Goal: Information Seeking & Learning: Find contact information

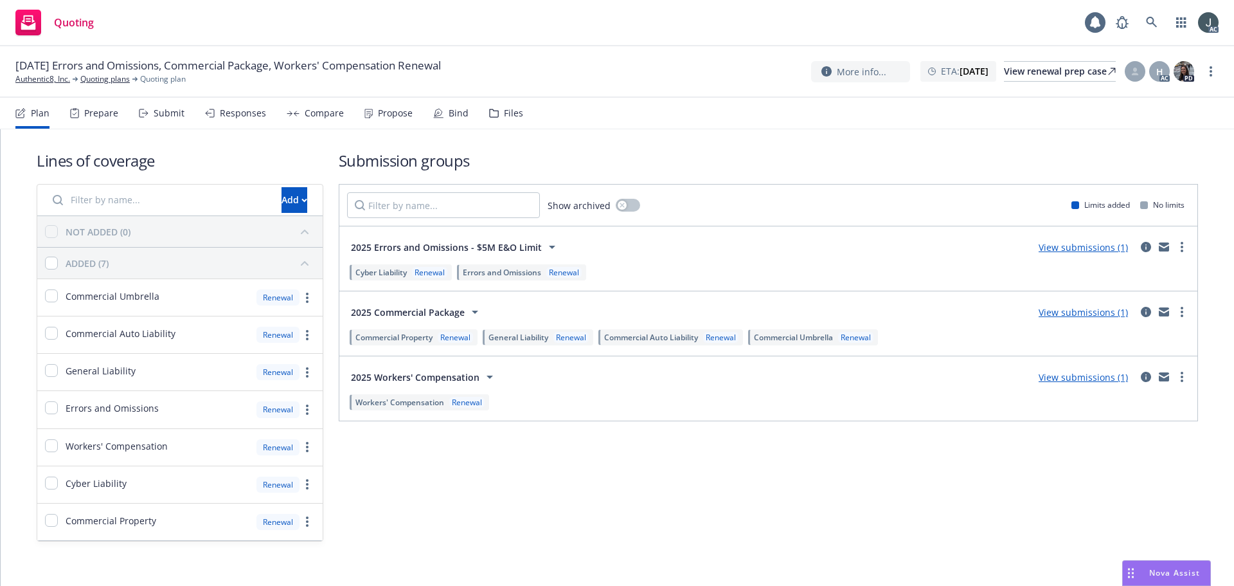
click at [111, 114] on div "Prepare" at bounding box center [101, 113] width 34 height 10
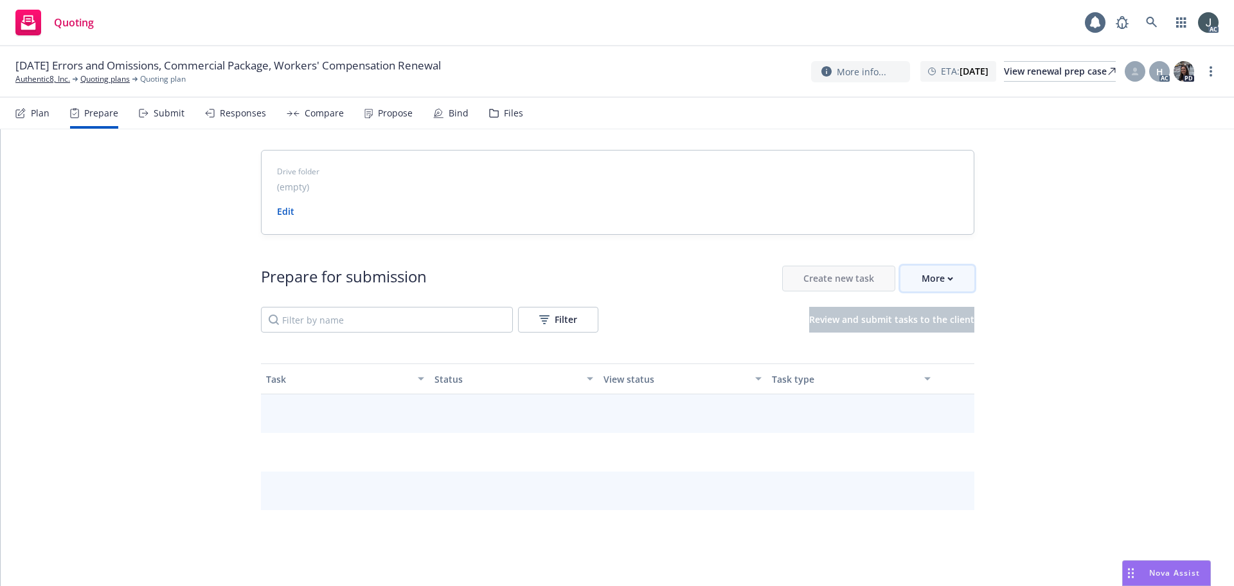
click at [933, 274] on div "More" at bounding box center [937, 278] width 31 height 24
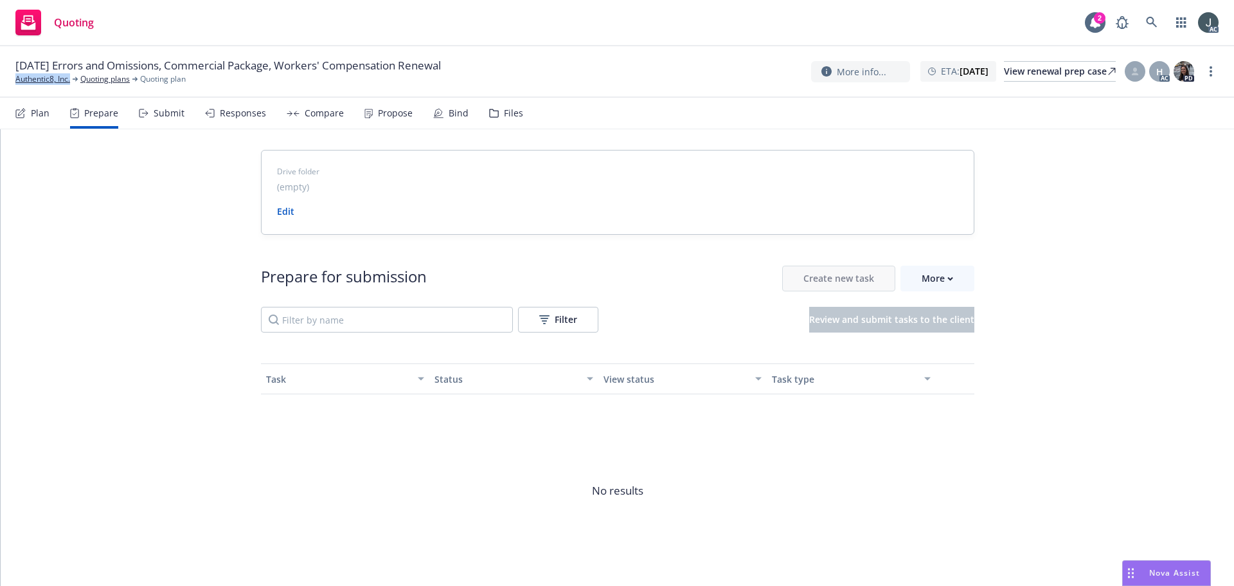
drag, startPoint x: 74, startPoint y: 84, endPoint x: 9, endPoint y: 84, distance: 64.9
click at [9, 84] on div "11/01/25 Errors and Omissions, Commercial Package, Workers' Compensation Renewa…" at bounding box center [617, 71] width 1234 height 51
copy link "Authentic8, Inc."
click at [944, 283] on div "More" at bounding box center [937, 278] width 31 height 24
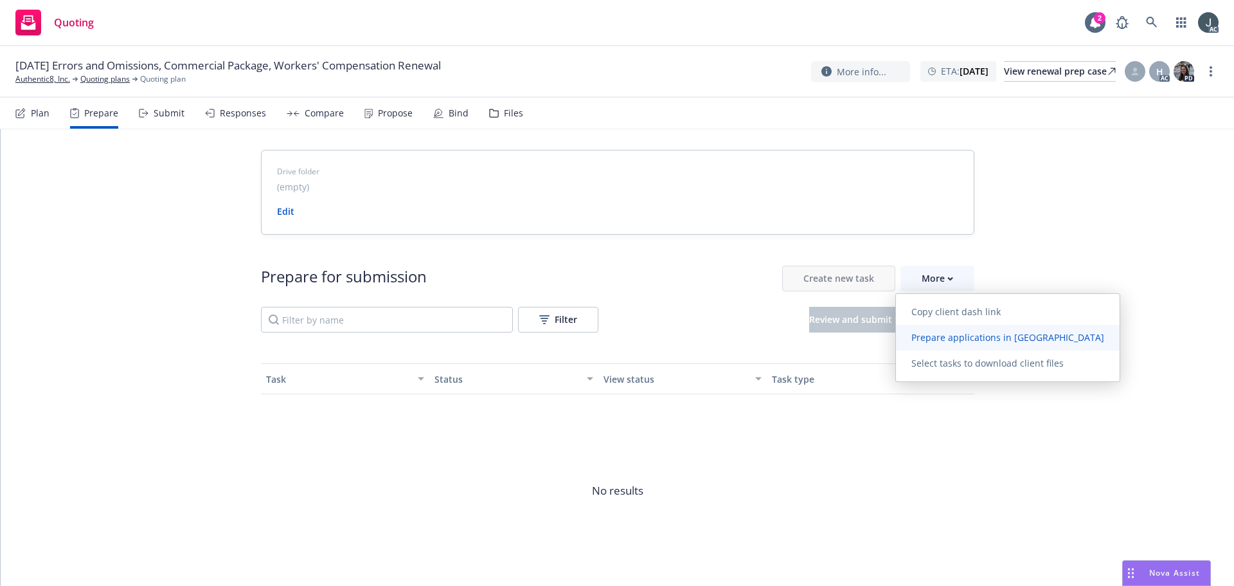
click at [1003, 339] on span "Prepare applications in [GEOGRAPHIC_DATA]" at bounding box center [1008, 337] width 224 height 12
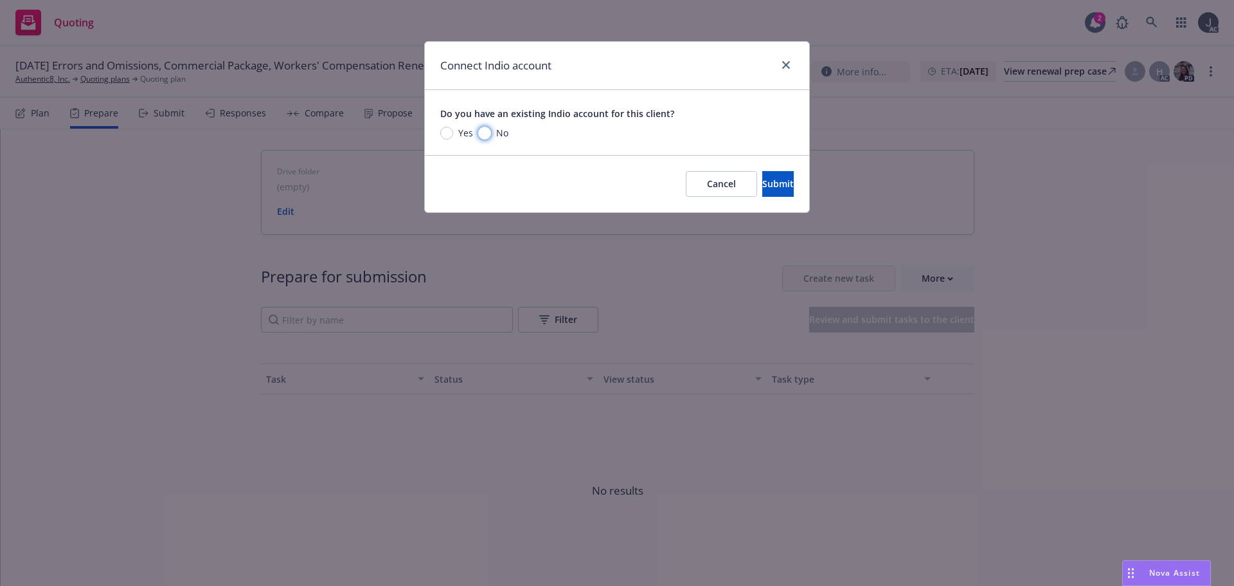
click at [485, 132] on input "No" at bounding box center [484, 133] width 13 height 13
radio input "true"
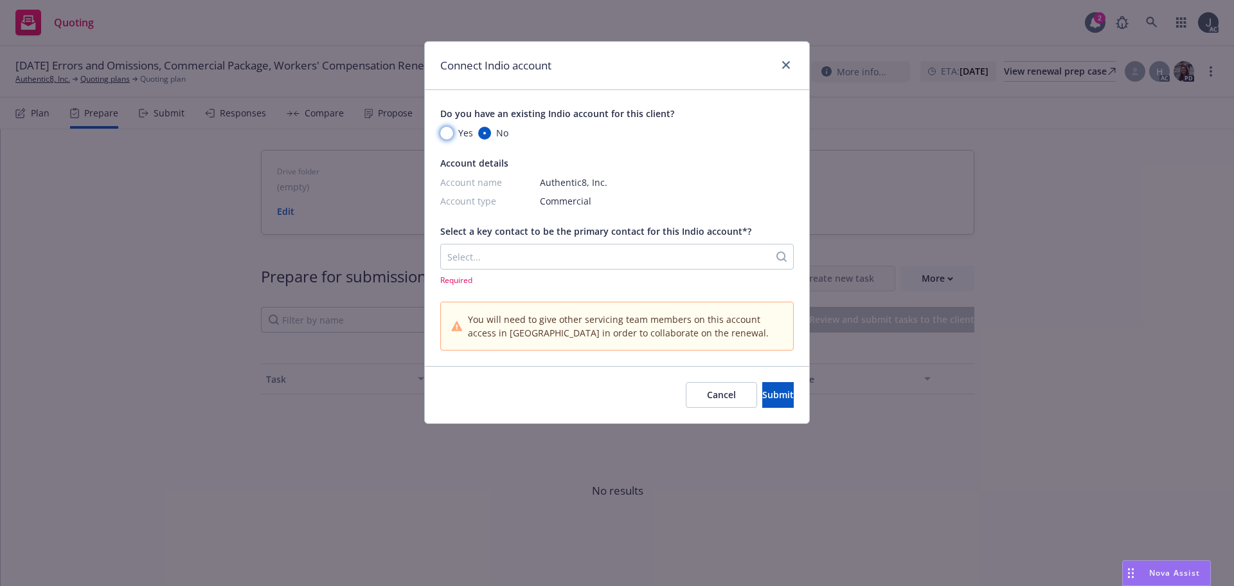
click at [452, 132] on input "Yes" at bounding box center [446, 133] width 13 height 13
radio input "true"
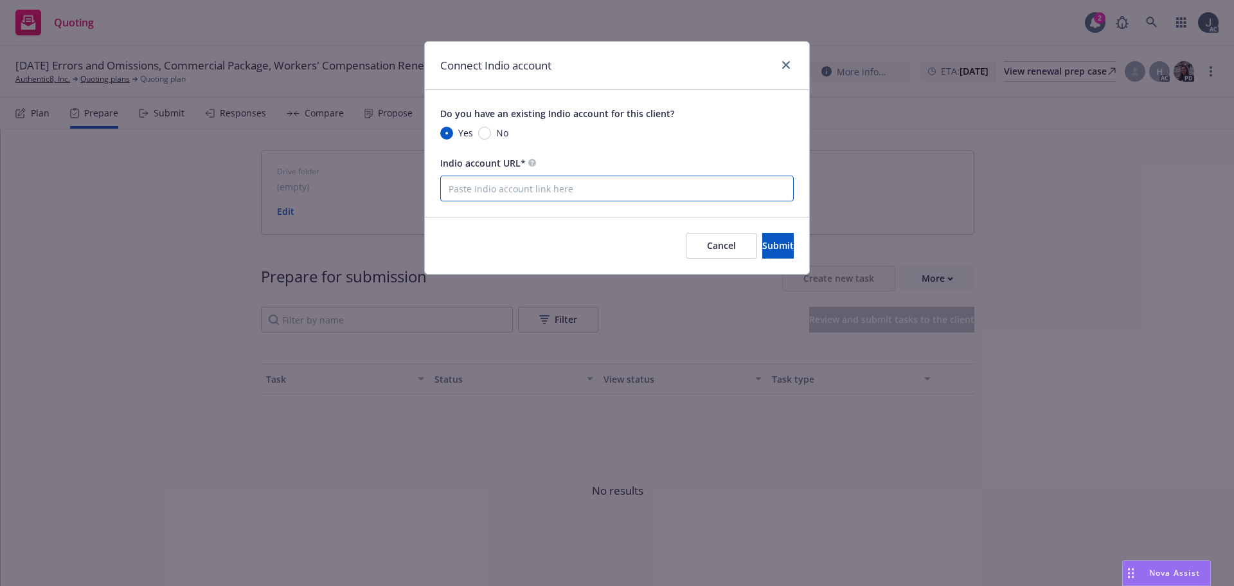
click at [487, 185] on input "Indio account URL*" at bounding box center [617, 188] width 354 height 26
paste input "NOT_ALLOWED"
type input "NOT_ALLOWED"
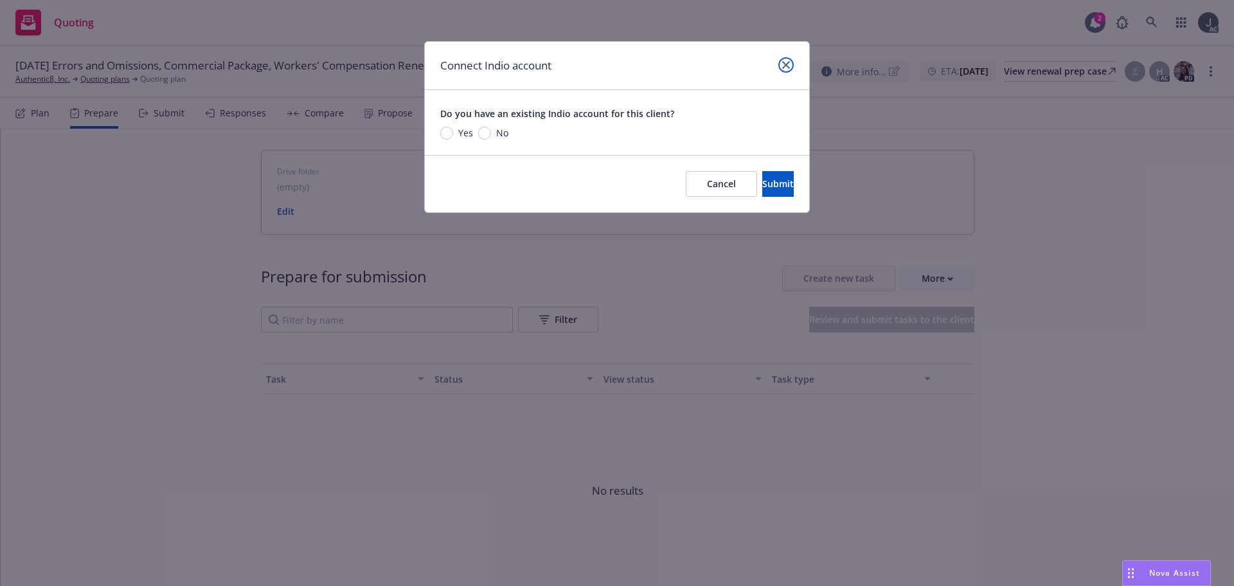
click at [790, 64] on link "close" at bounding box center [785, 64] width 15 height 15
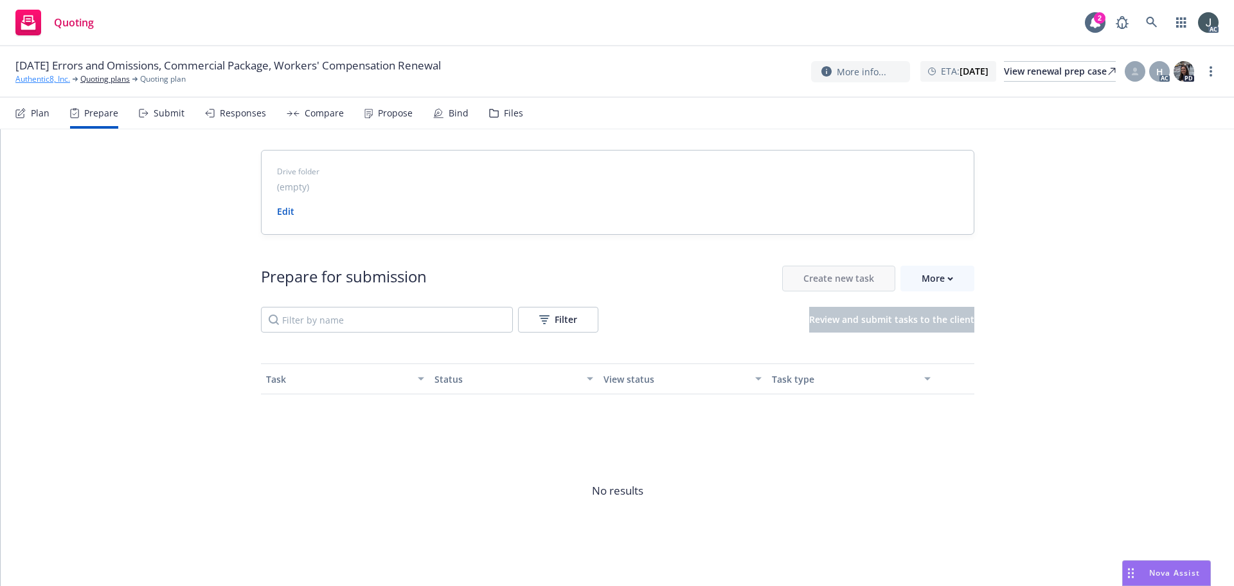
click at [49, 77] on link "Authentic8, Inc." at bounding box center [42, 79] width 55 height 12
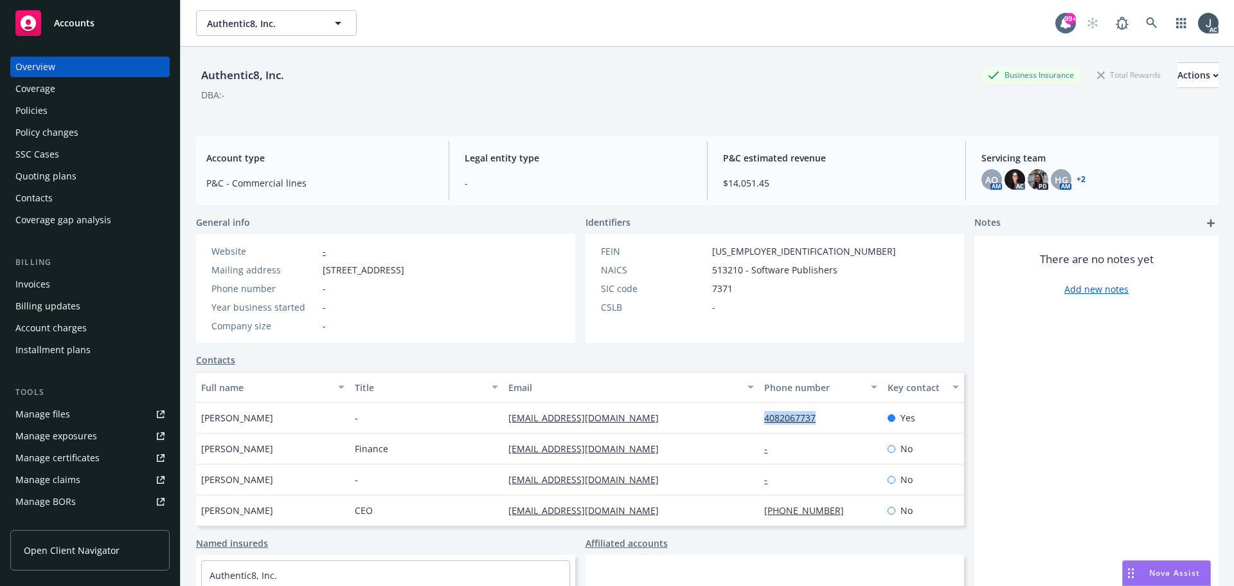
drag, startPoint x: 816, startPoint y: 438, endPoint x: 749, endPoint y: 435, distance: 67.5
click at [759, 433] on div "4082067737" at bounding box center [820, 417] width 123 height 31
copy link "4082067737"
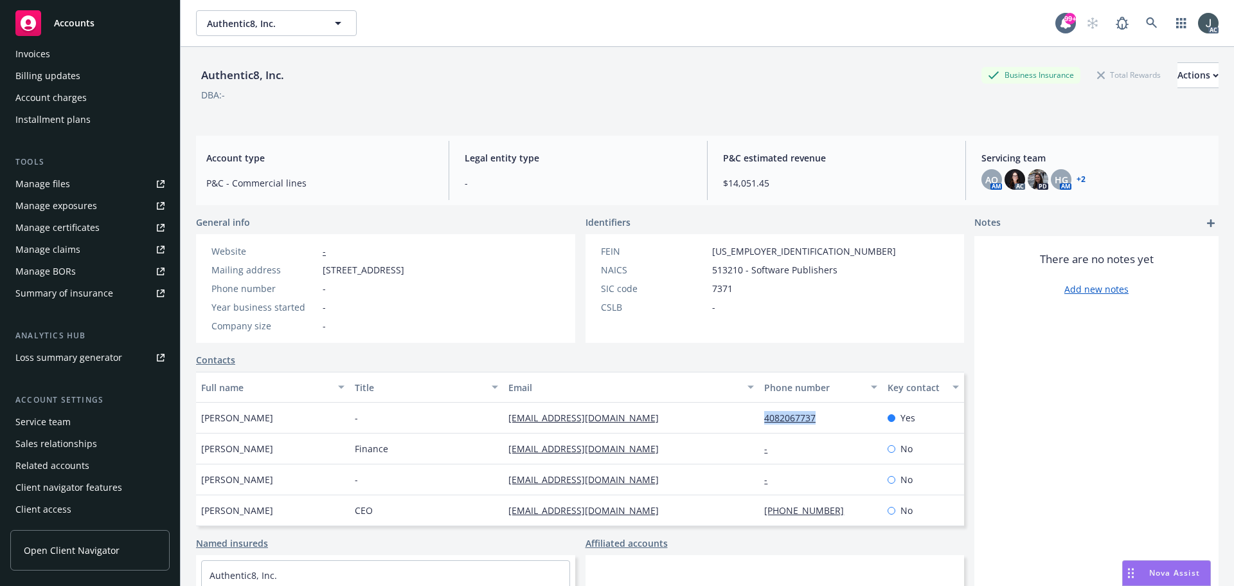
click at [30, 417] on div "Service team" at bounding box center [42, 421] width 55 height 21
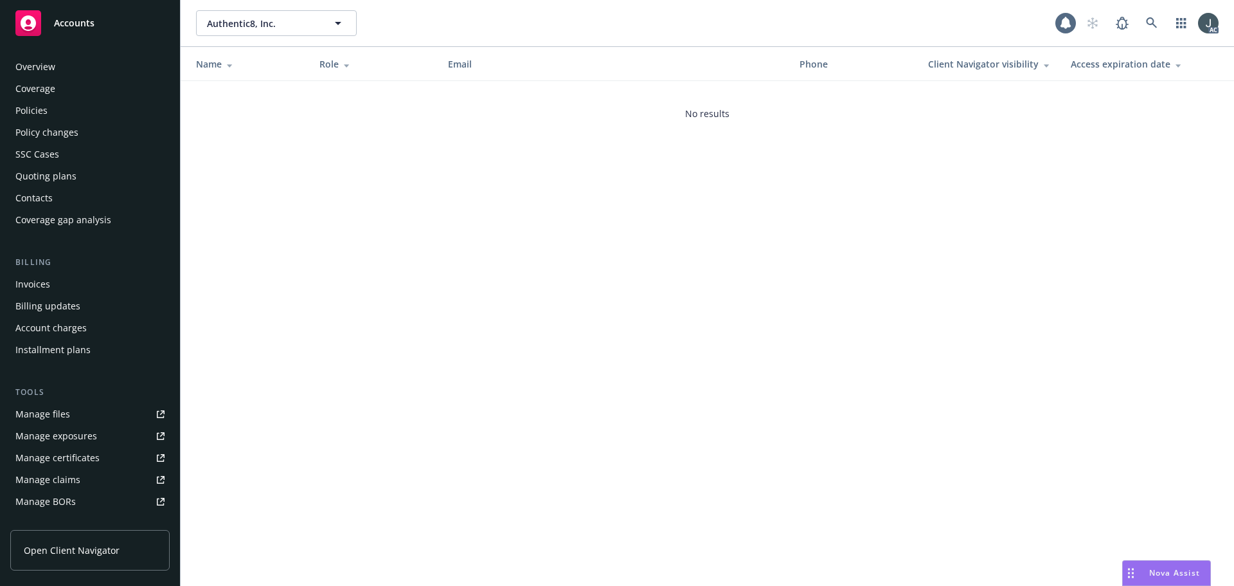
scroll to position [230, 0]
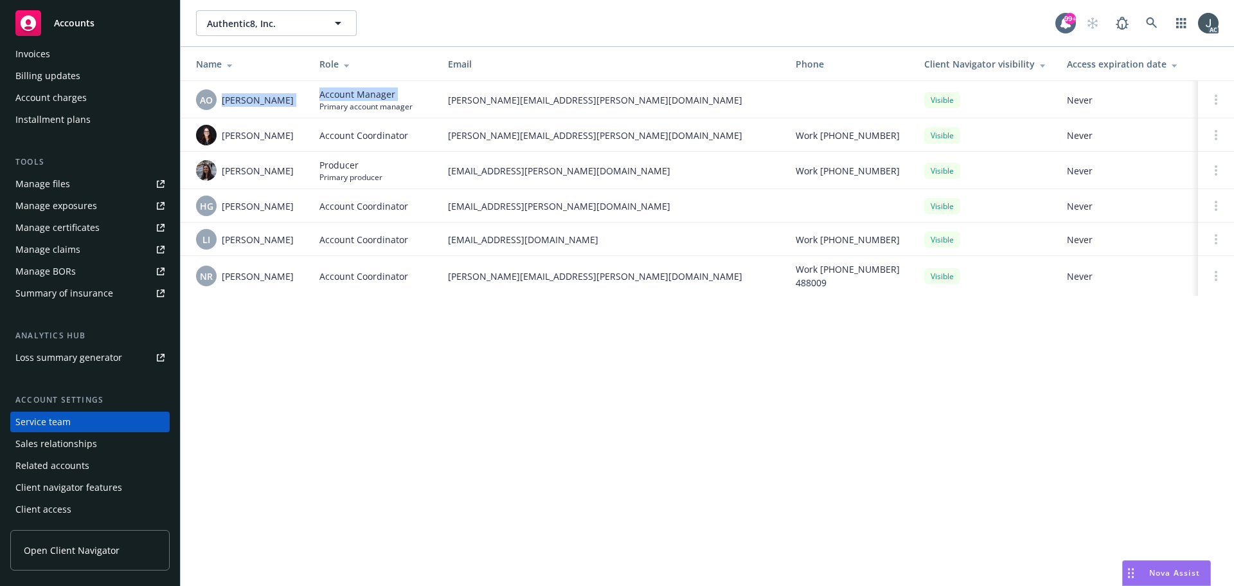
drag, startPoint x: 223, startPoint y: 100, endPoint x: 310, endPoint y: 102, distance: 87.4
click at [310, 102] on tr "AO Adessa Owens Account Manager Primary account manager adessa.owens@newfront.c…" at bounding box center [708, 99] width 1054 height 37
click at [305, 103] on td "AO Adessa Owens" at bounding box center [245, 99] width 129 height 37
drag, startPoint x: 287, startPoint y: 98, endPoint x: 222, endPoint y: 98, distance: 64.9
click at [222, 98] on div "AO Adessa Owens" at bounding box center [247, 99] width 103 height 21
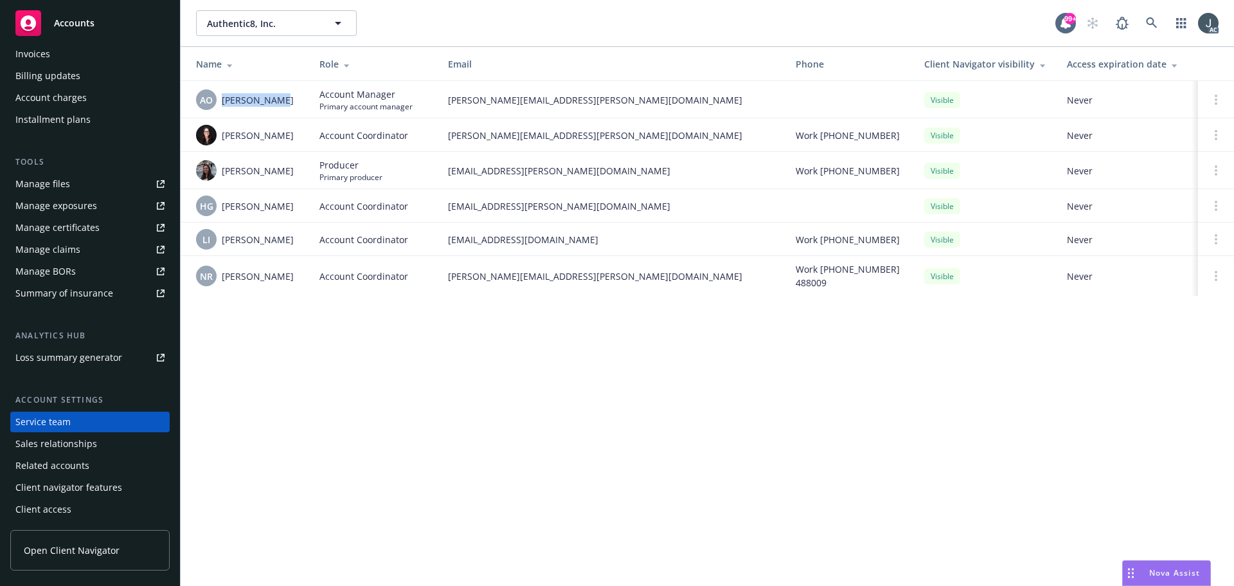
copy span "Adessa Owens"
drag, startPoint x: 223, startPoint y: 134, endPoint x: 295, endPoint y: 138, distance: 72.1
click at [295, 138] on div "Cassidy Maxwell" at bounding box center [247, 135] width 103 height 21
copy span "Cassidy Maxwell"
drag, startPoint x: 222, startPoint y: 206, endPoint x: 292, endPoint y: 207, distance: 69.4
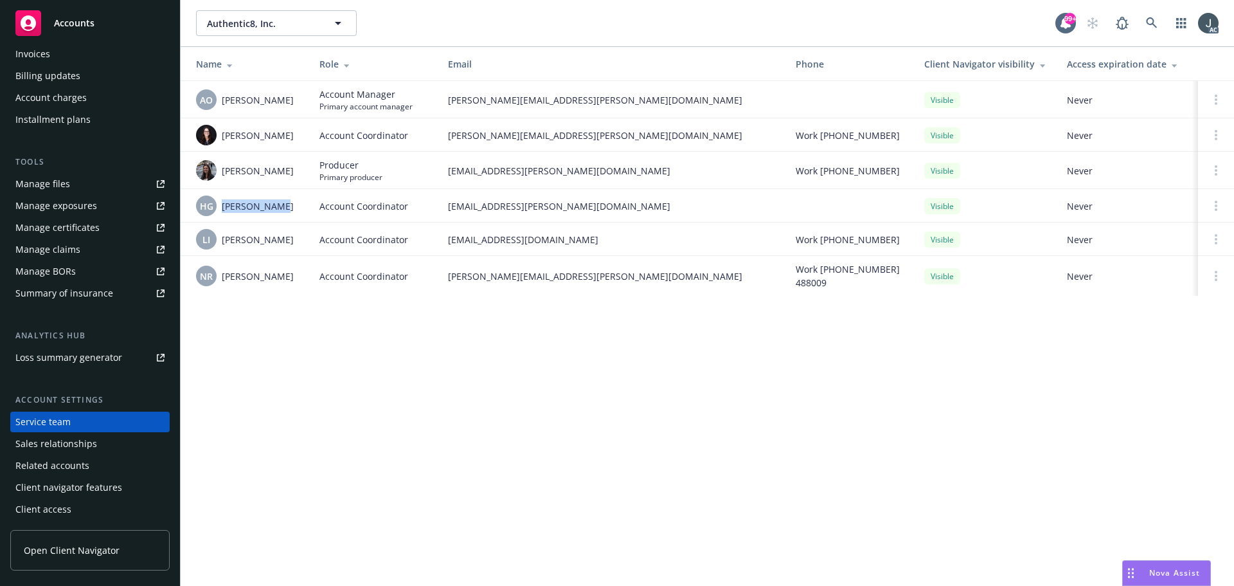
click at [292, 207] on div "HG Herani Gebre" at bounding box center [247, 205] width 103 height 21
copy span "Herani Gebre"
drag, startPoint x: 222, startPoint y: 280, endPoint x: 276, endPoint y: 280, distance: 53.4
click at [276, 280] on div "NR Nolan Ross" at bounding box center [247, 275] width 103 height 21
copy span "Nolan Ross"
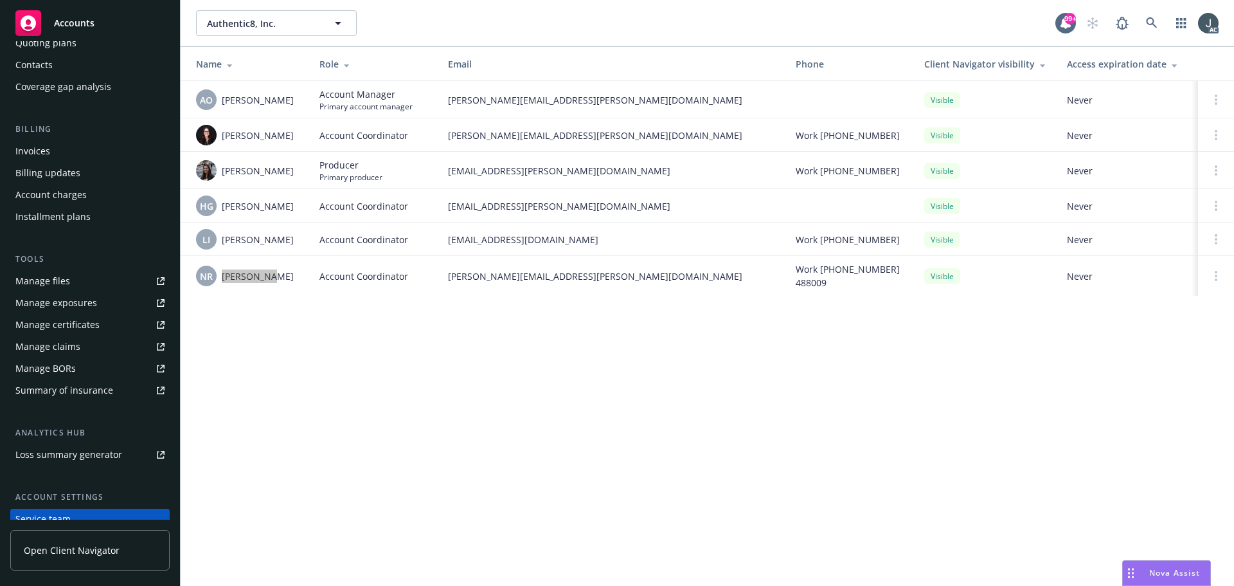
scroll to position [0, 0]
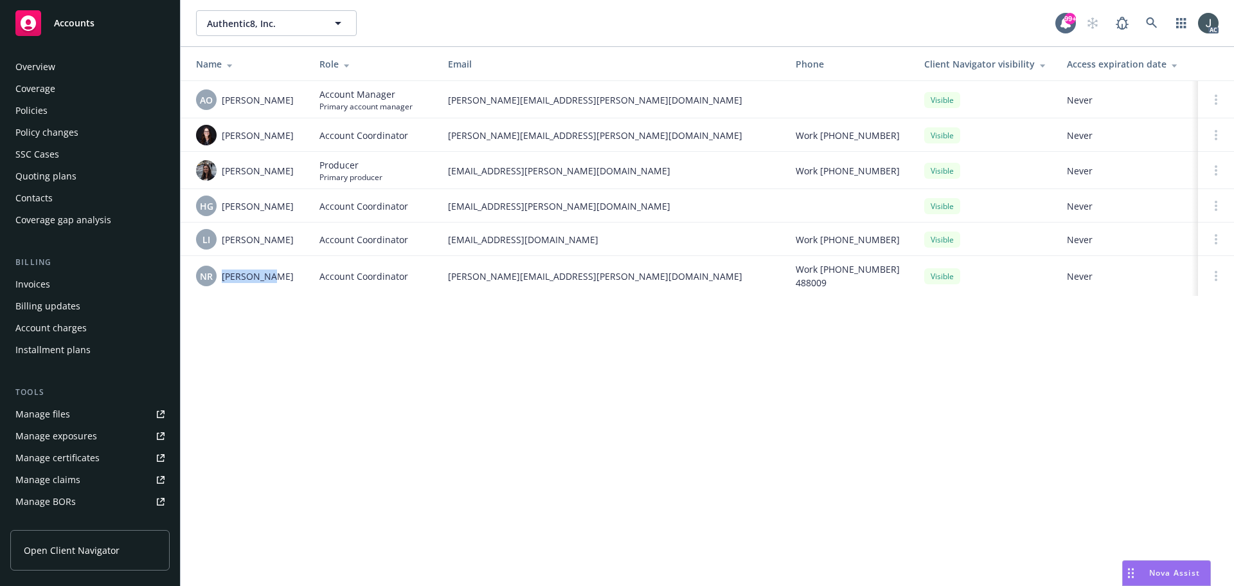
click at [37, 106] on div "Policies" at bounding box center [31, 110] width 32 height 21
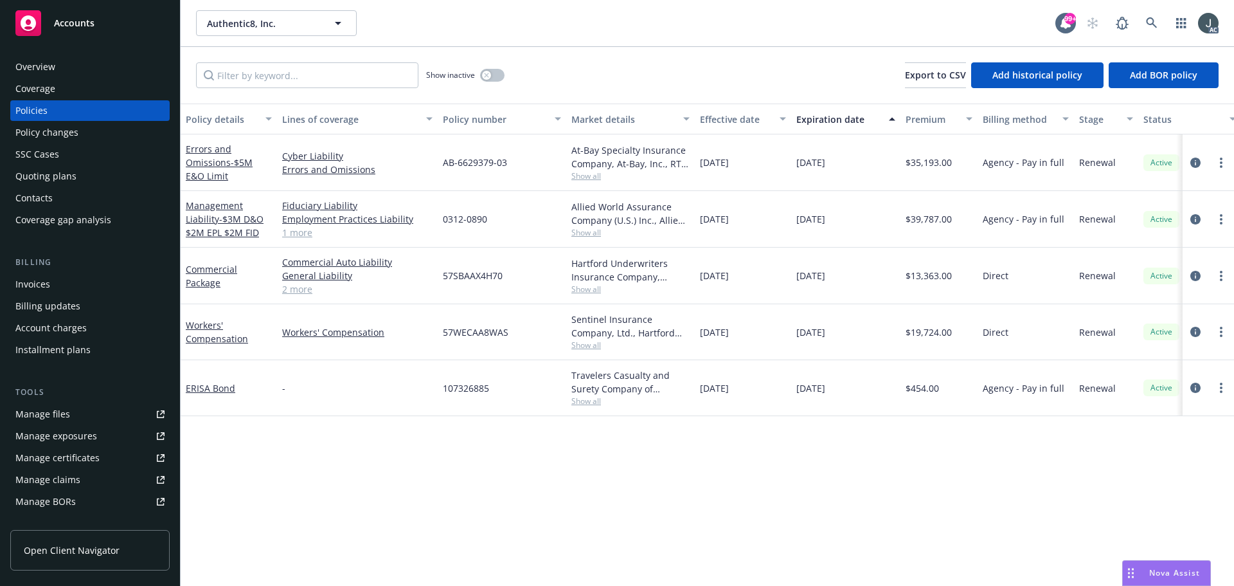
drag, startPoint x: 795, startPoint y: 159, endPoint x: 860, endPoint y: 162, distance: 65.0
click at [860, 162] on div "11/01/2025" at bounding box center [845, 162] width 109 height 57
drag, startPoint x: 183, startPoint y: 135, endPoint x: 230, endPoint y: 163, distance: 54.5
click at [230, 163] on div "Errors and Omissions - $5M E&O Limit" at bounding box center [229, 162] width 96 height 57
copy link "Errors and Omissions"
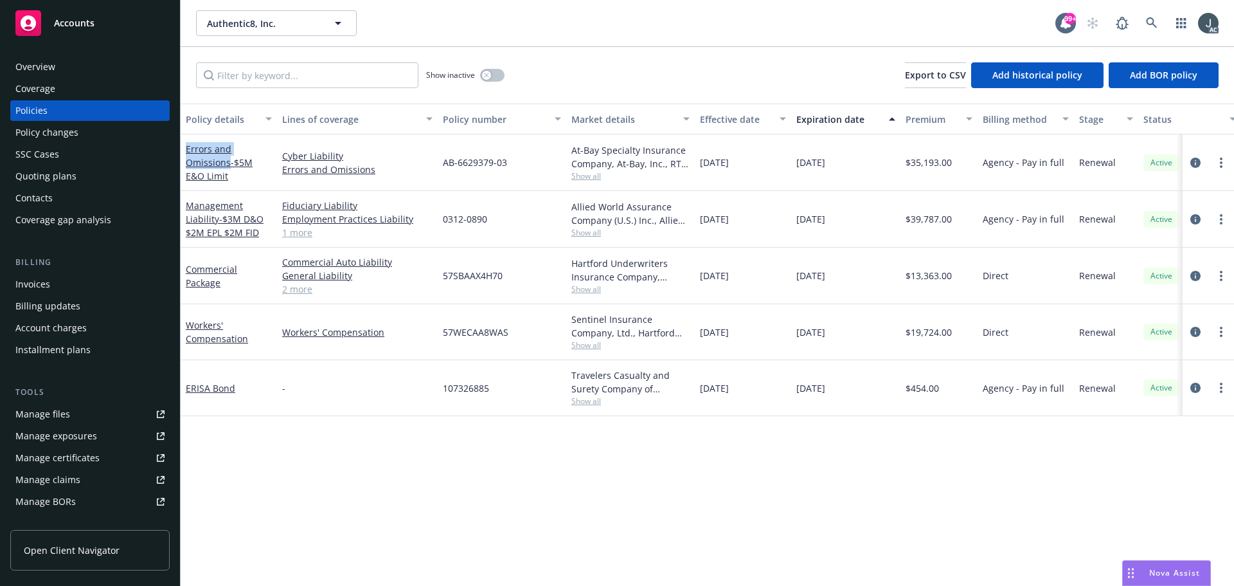
click at [993, 530] on div "Policy details Lines of coverage Policy number Market details Effective date Ex…" at bounding box center [708, 344] width 1054 height 482
click at [1194, 162] on icon "circleInformation" at bounding box center [1196, 162] width 10 height 10
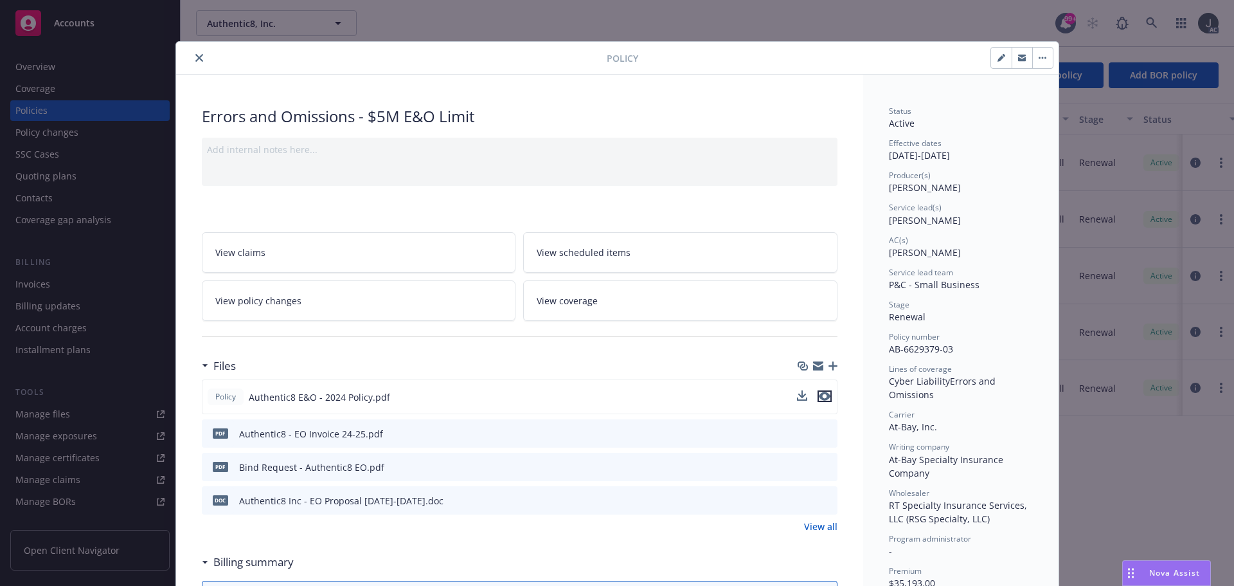
click at [820, 397] on icon "preview file" at bounding box center [825, 395] width 12 height 9
click at [814, 523] on link "View all" at bounding box center [820, 525] width 33 height 13
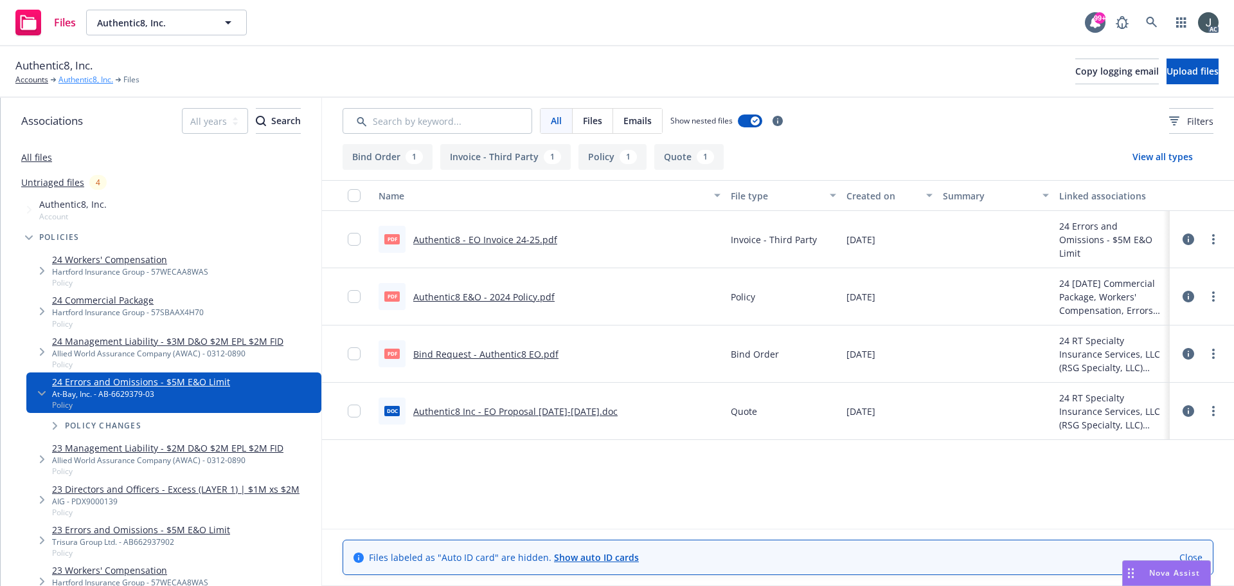
click at [84, 84] on link "Authentic8, Inc." at bounding box center [85, 80] width 55 height 12
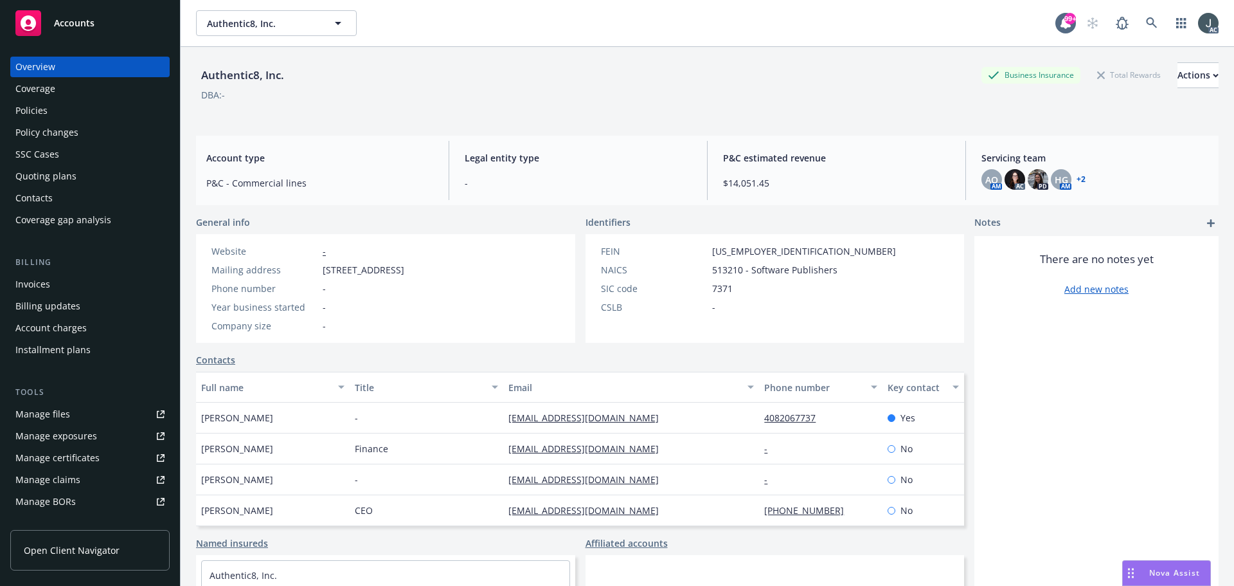
drag, startPoint x: 324, startPoint y: 268, endPoint x: 452, endPoint y: 268, distance: 127.9
click at [404, 268] on span "333 Twin Dolphin Dr, Suite 112, Redwood City, CA, 94065" at bounding box center [364, 269] width 82 height 13
copy span "333 Twin Dolphin Dr, Suite 112"
drag, startPoint x: 458, startPoint y: 269, endPoint x: 513, endPoint y: 269, distance: 54.6
click at [404, 269] on span "333 Twin Dolphin Dr, Suite 112, Redwood City, CA, 94065" at bounding box center [364, 269] width 82 height 13
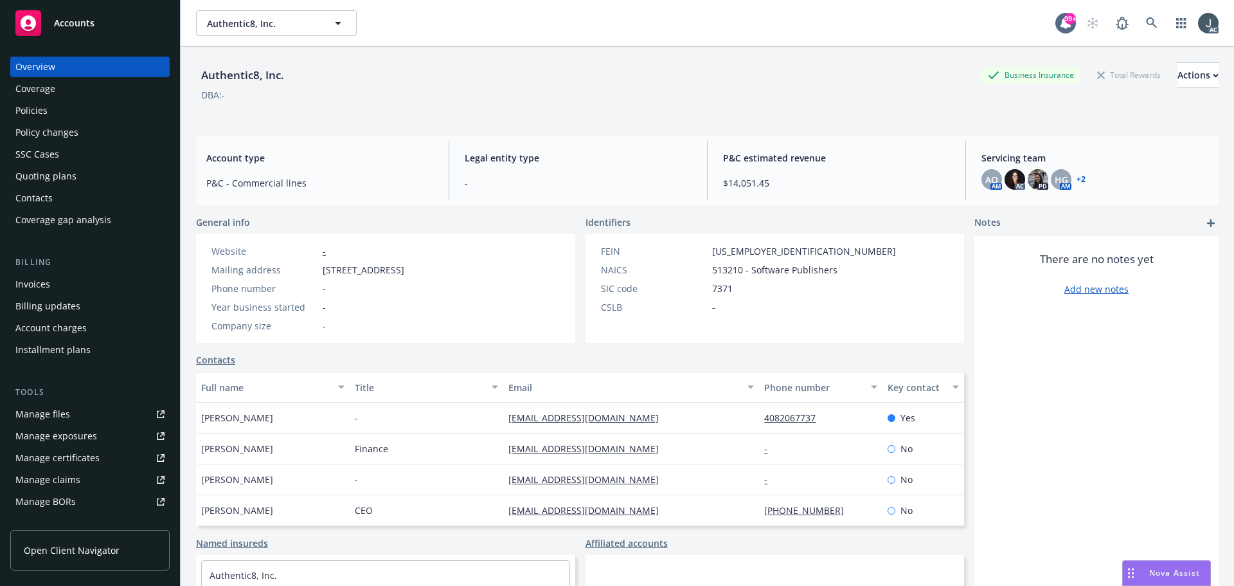
copy span "Redwood City"
click at [19, 99] on div "Overview Coverage Policies Policy changes SSC Cases Quoting plans Contacts Cove…" at bounding box center [89, 144] width 159 height 174
click at [18, 108] on div "Policies" at bounding box center [31, 110] width 32 height 21
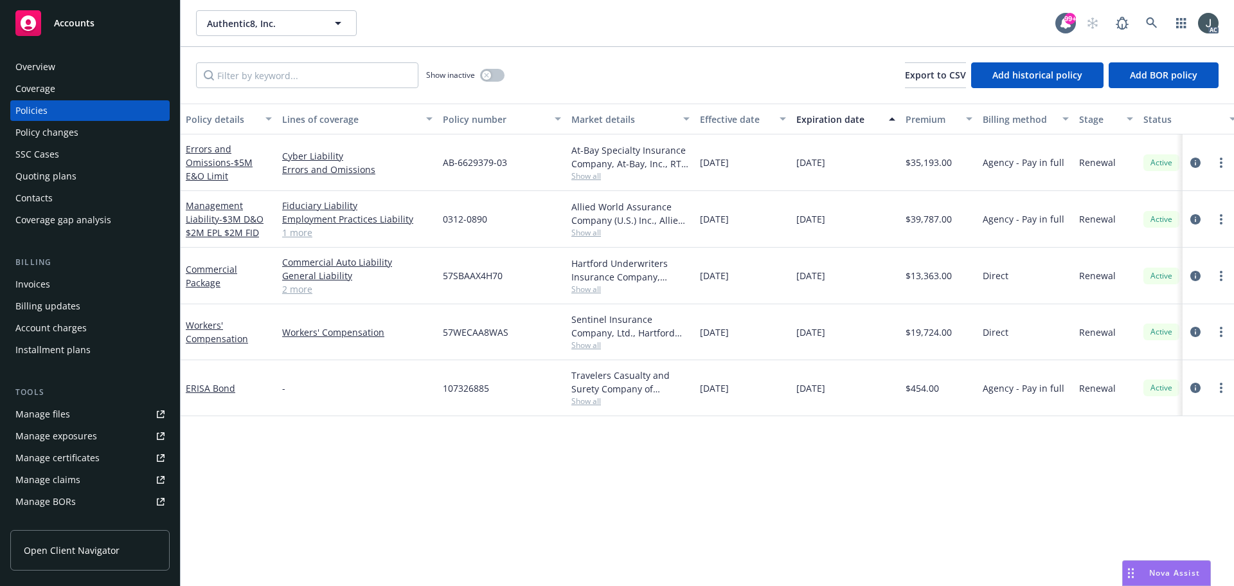
click at [590, 177] on span "Show all" at bounding box center [630, 175] width 118 height 11
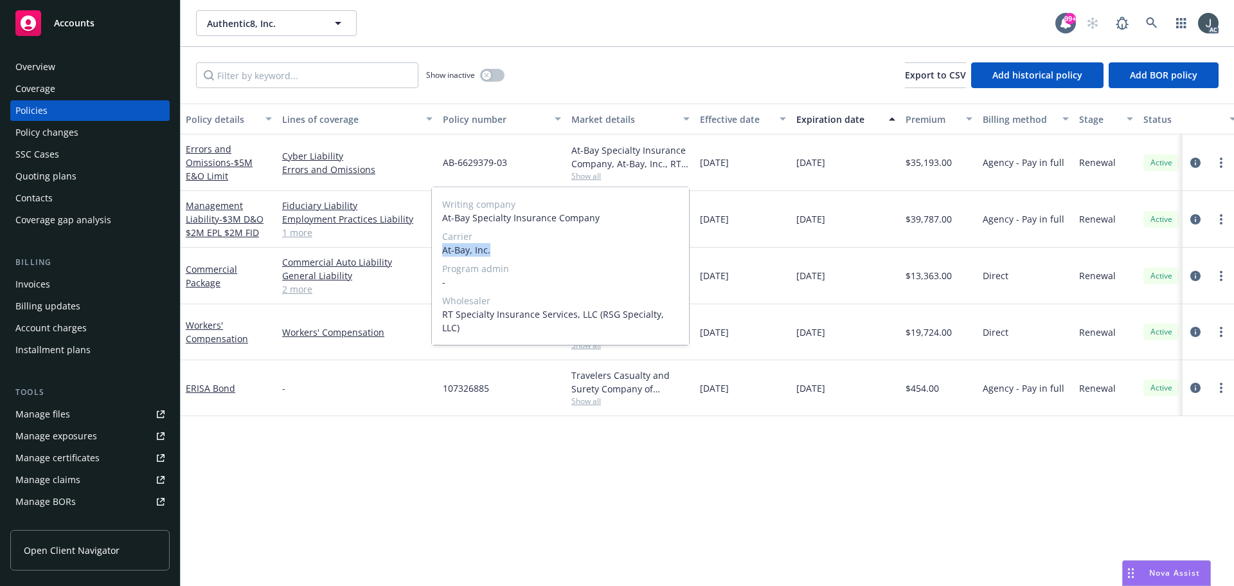
drag, startPoint x: 444, startPoint y: 249, endPoint x: 490, endPoint y: 251, distance: 47.0
click at [490, 251] on span "At-Bay, Inc." at bounding box center [560, 249] width 237 height 13
copy span "At-Bay, Inc."
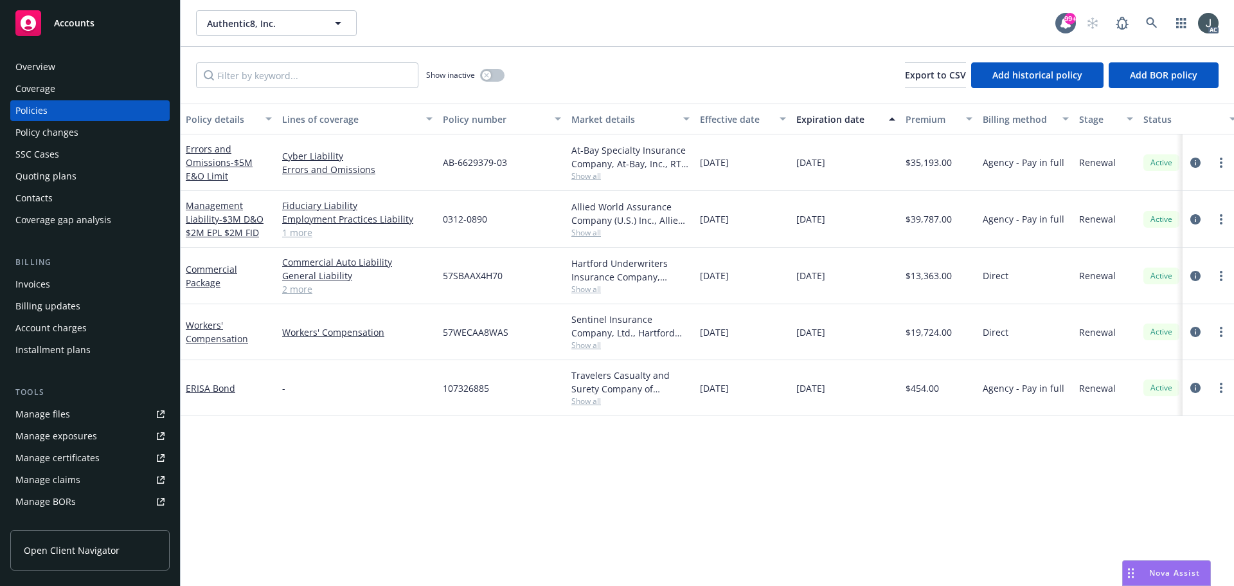
click at [937, 159] on span "$35,193.00" at bounding box center [929, 162] width 46 height 13
copy span "35,193.00"
click at [41, 66] on div "Overview" at bounding box center [35, 67] width 40 height 21
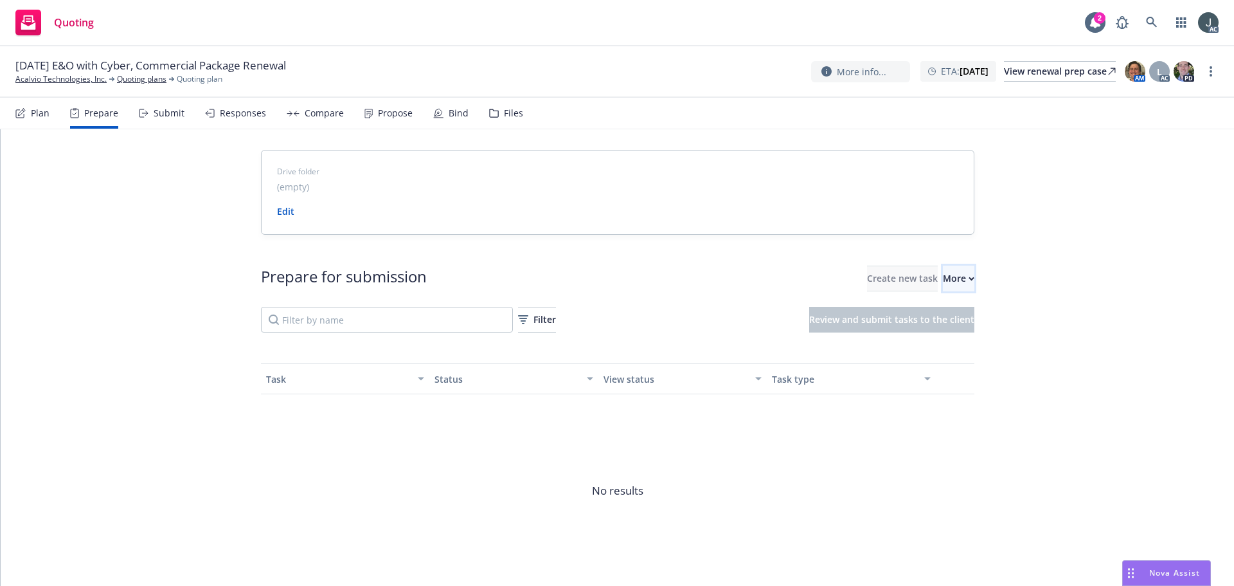
click at [943, 282] on button "More" at bounding box center [958, 278] width 31 height 26
drag, startPoint x: 110, startPoint y: 87, endPoint x: 9, endPoint y: 84, distance: 101.0
click at [9, 84] on div "[DATE] E&O with Cyber, Commercial Package Renewal Acalvio Technologies, Inc. Qu…" at bounding box center [617, 71] width 1234 height 51
copy link "Acalvio Technologies, Inc."
click at [46, 78] on link "Acalvio Technologies, Inc." at bounding box center [60, 79] width 91 height 12
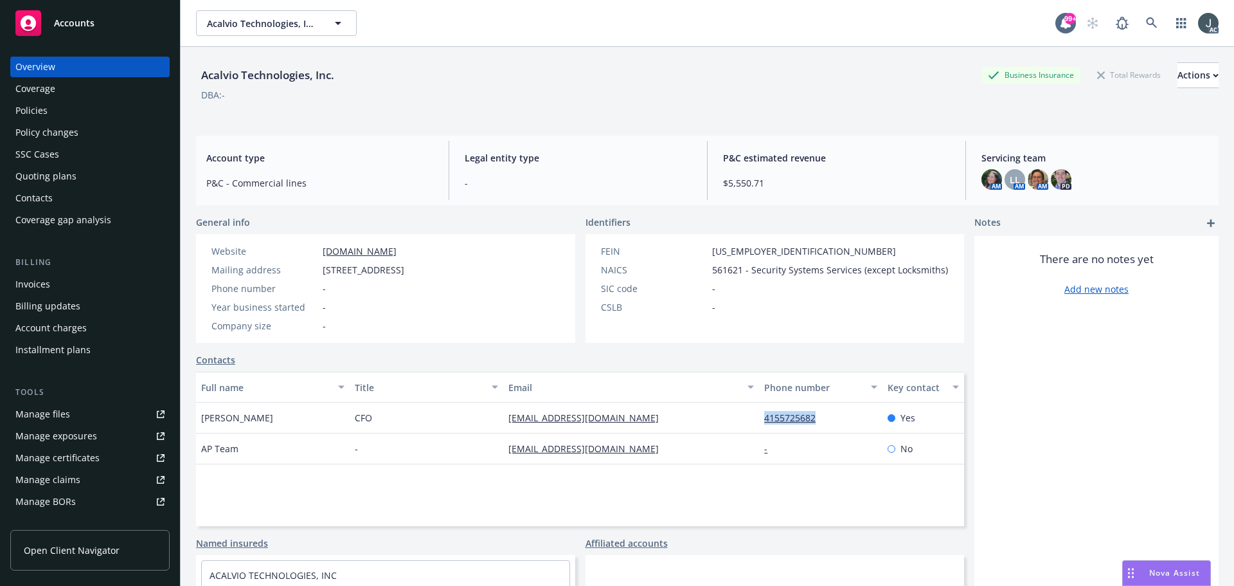
drag, startPoint x: 822, startPoint y: 436, endPoint x: 757, endPoint y: 436, distance: 64.9
click at [759, 433] on div "4155725682" at bounding box center [820, 417] width 123 height 31
copy link "4155725682"
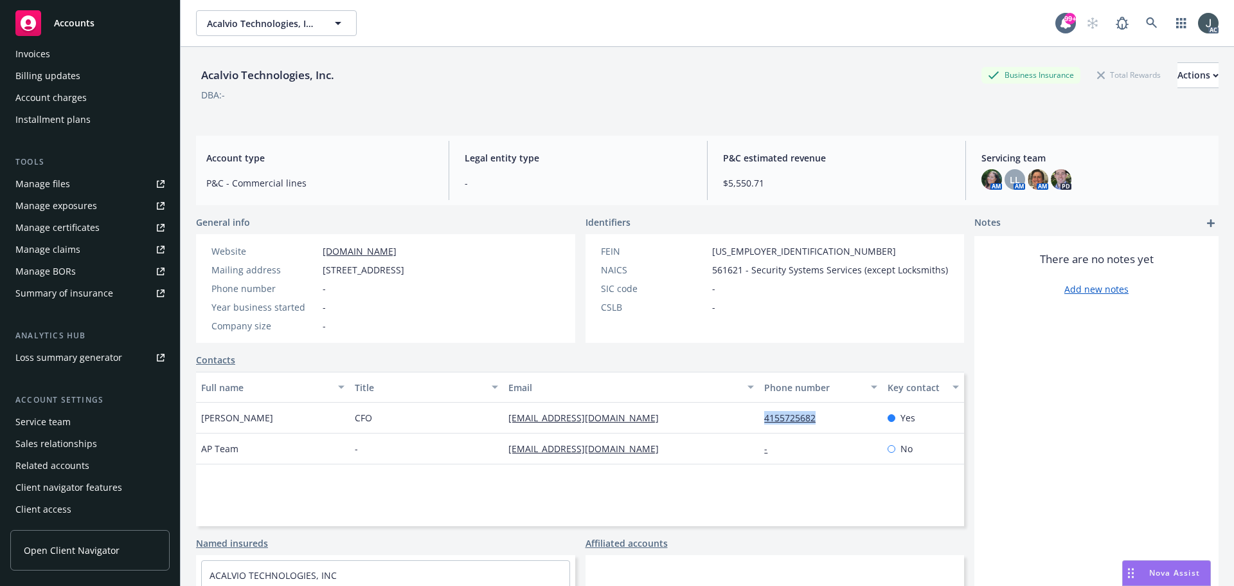
click at [50, 418] on div "Service team" at bounding box center [42, 421] width 55 height 21
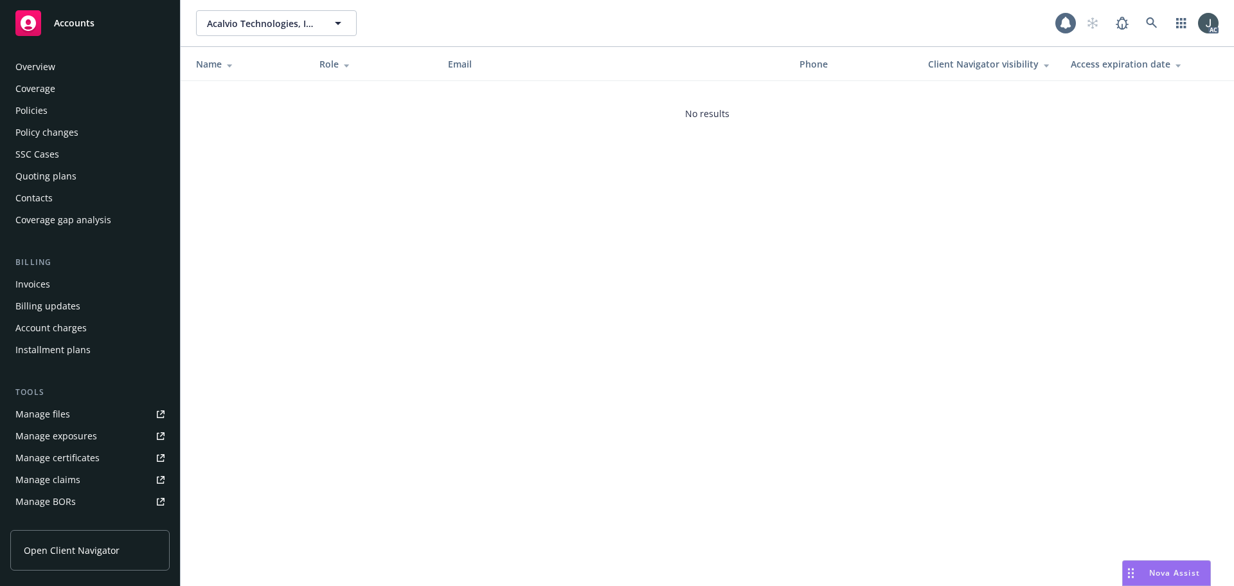
scroll to position [230, 0]
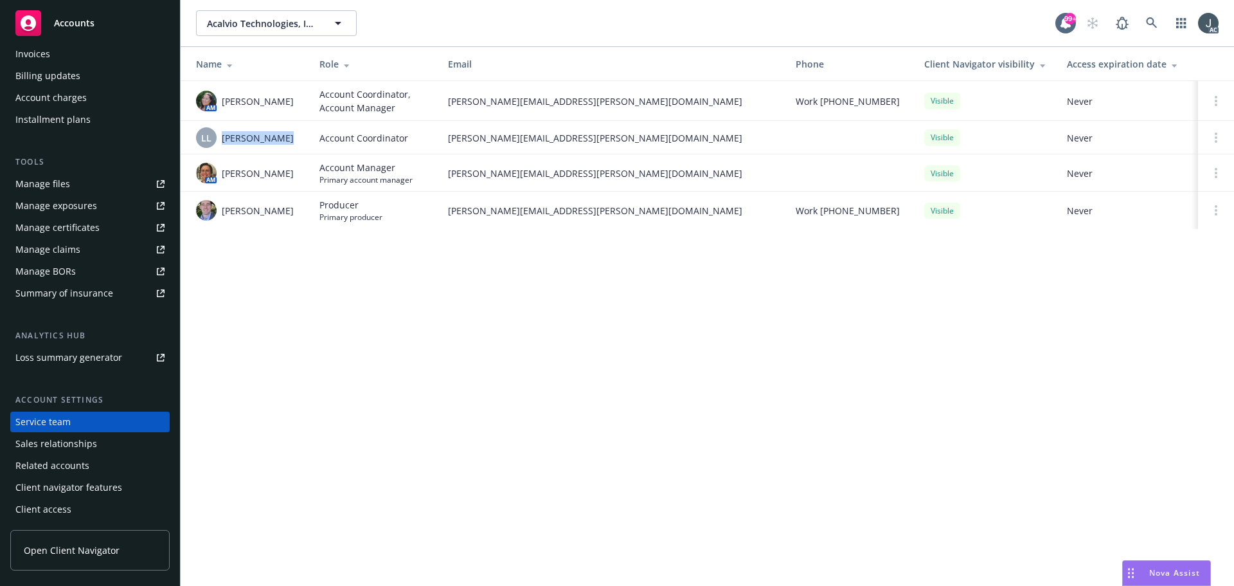
drag, startPoint x: 288, startPoint y: 141, endPoint x: 222, endPoint y: 142, distance: 66.2
click at [222, 142] on div "LL [PERSON_NAME]" at bounding box center [247, 137] width 103 height 21
copy span "[PERSON_NAME]"
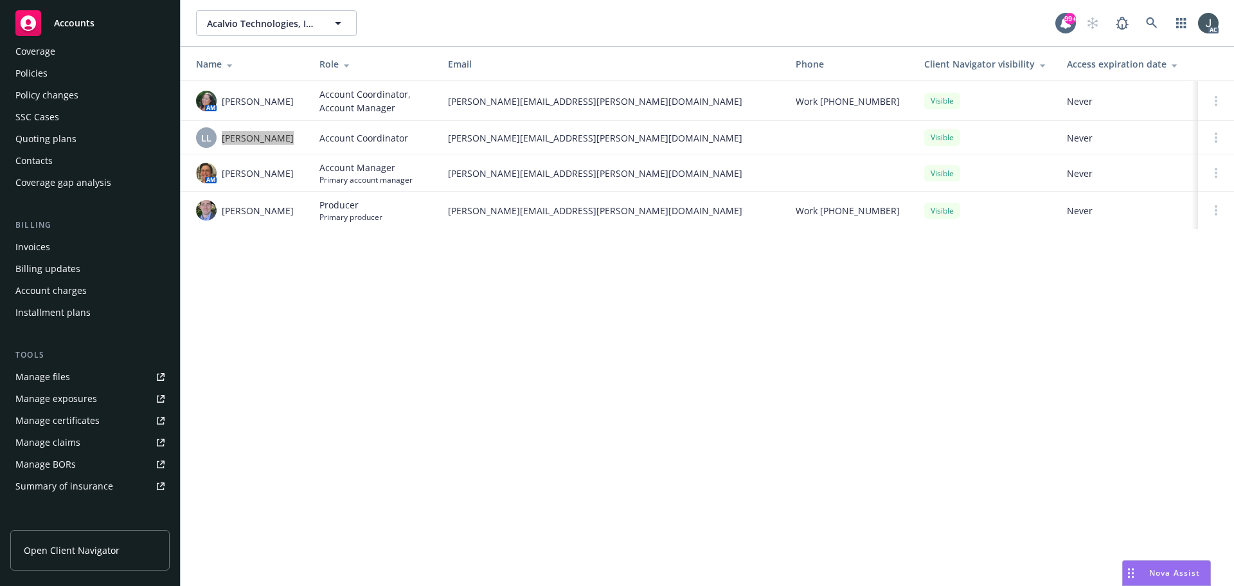
scroll to position [0, 0]
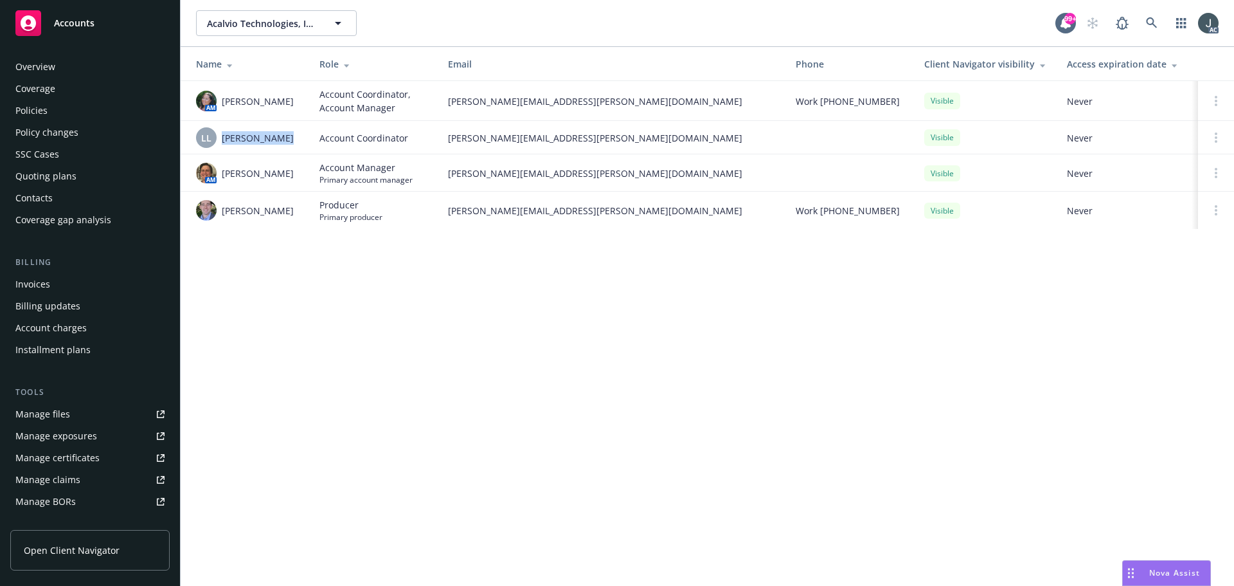
click at [44, 113] on div "Policies" at bounding box center [31, 110] width 32 height 21
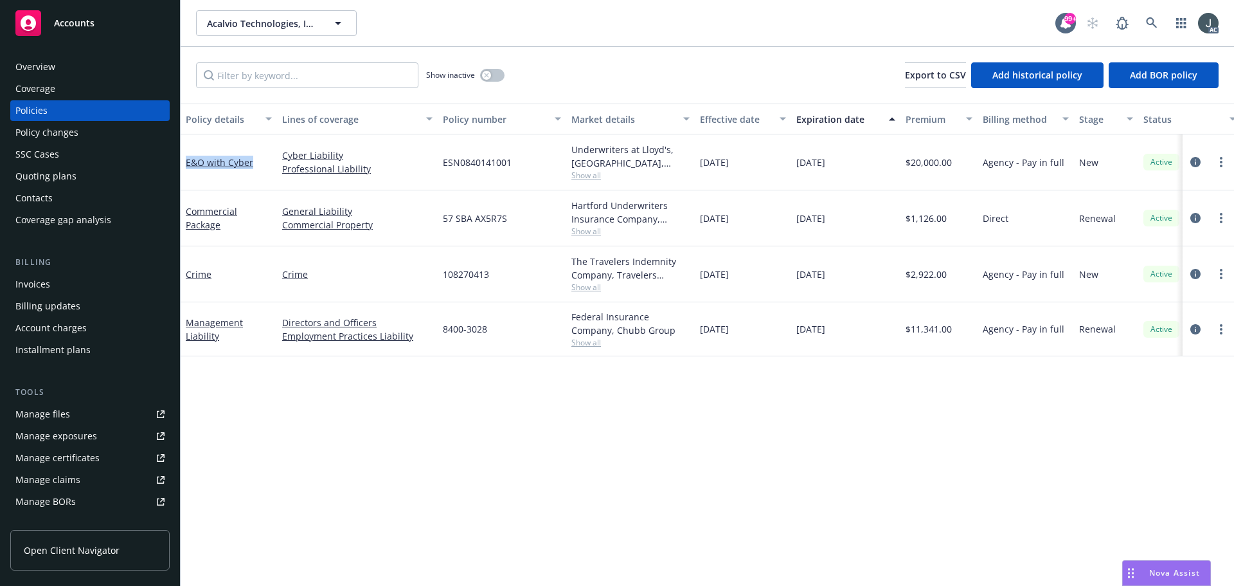
drag, startPoint x: 260, startPoint y: 175, endPoint x: 187, endPoint y: 177, distance: 72.7
click at [187, 177] on div "E&O with Cyber" at bounding box center [229, 162] width 96 height 56
copy link "E&O with Cyber"
click at [1196, 162] on icon "circleInformation" at bounding box center [1196, 162] width 10 height 10
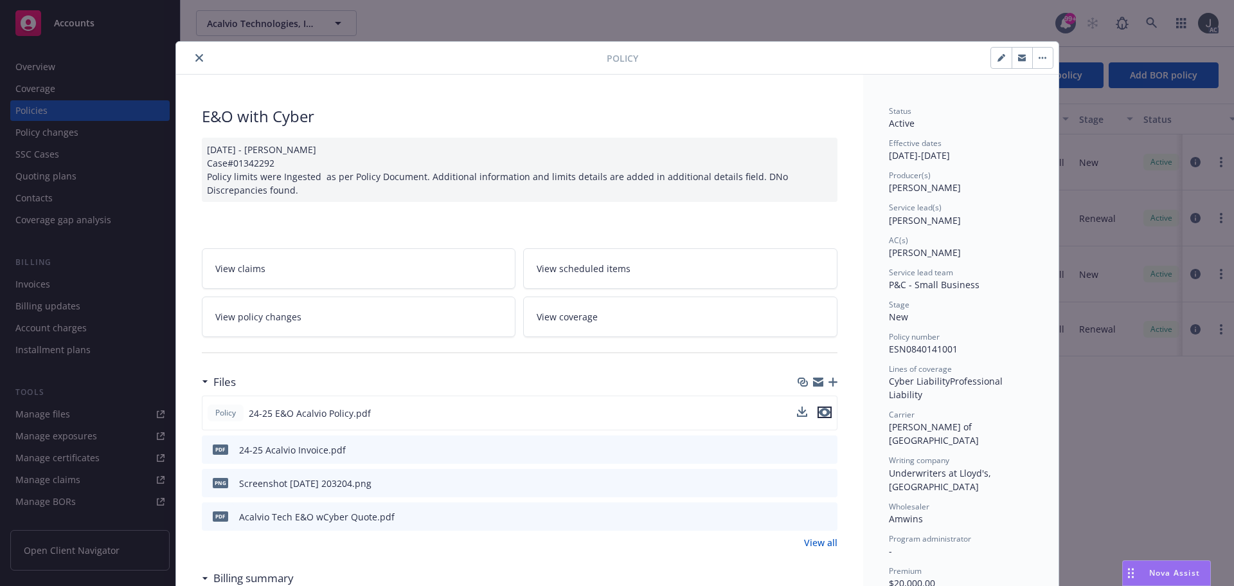
click at [821, 409] on icon "preview file" at bounding box center [825, 412] width 12 height 9
click at [193, 53] on button "close" at bounding box center [199, 57] width 15 height 15
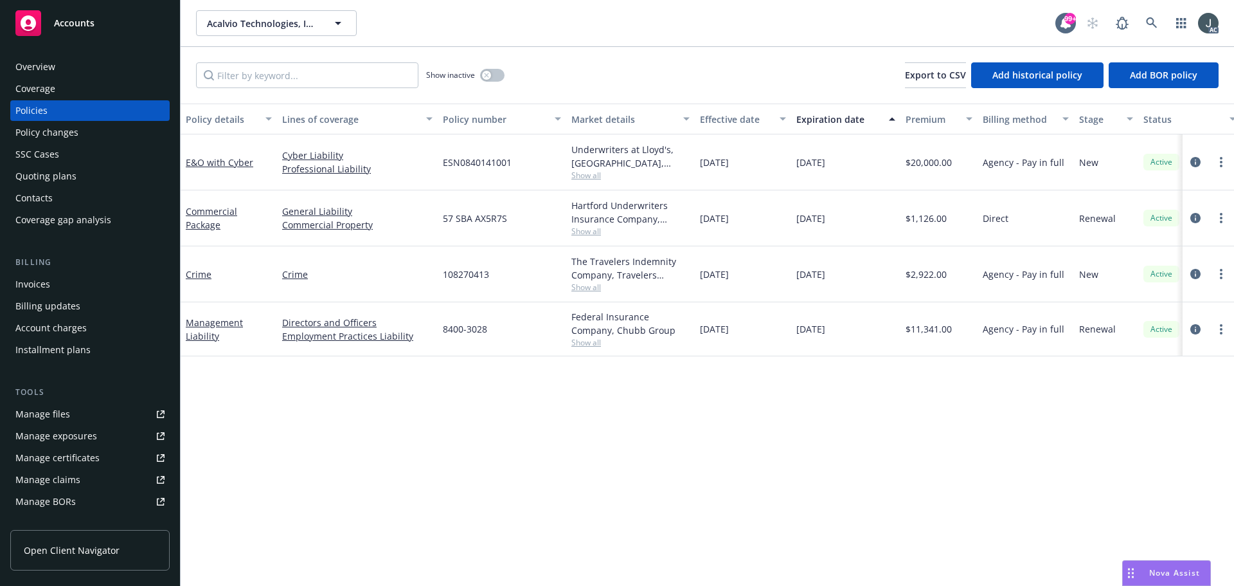
click at [97, 62] on div "Overview" at bounding box center [89, 67] width 149 height 21
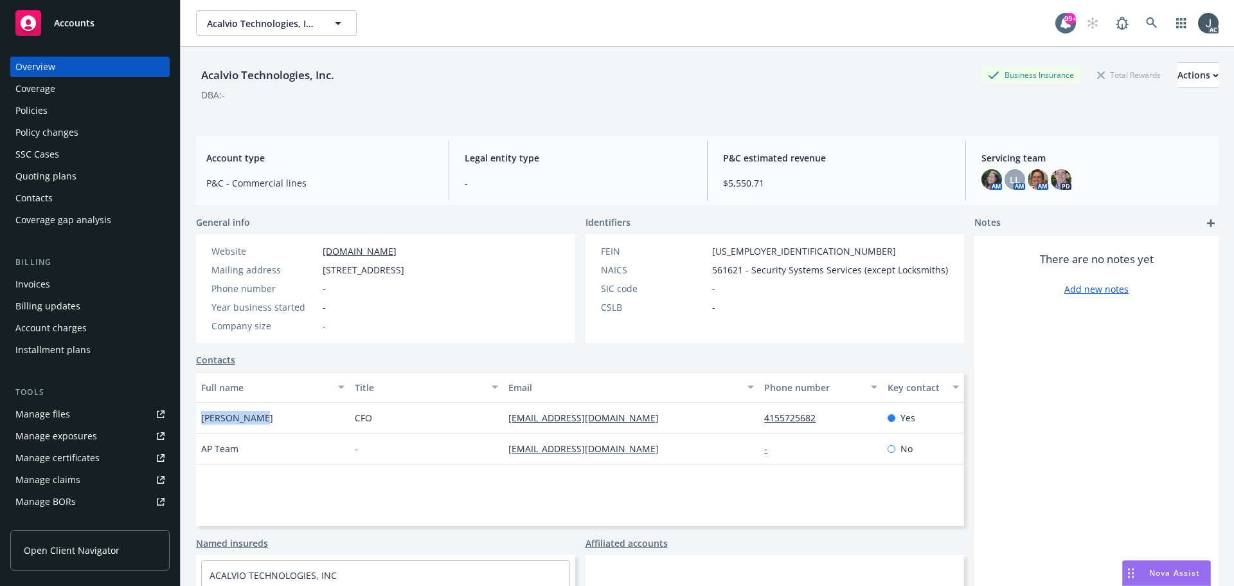
drag, startPoint x: 280, startPoint y: 429, endPoint x: 202, endPoint y: 429, distance: 78.4
click at [202, 429] on div "[PERSON_NAME]" at bounding box center [273, 417] width 154 height 31
copy span "[PERSON_NAME]"
click at [366, 424] on span "CFO" at bounding box center [363, 417] width 17 height 13
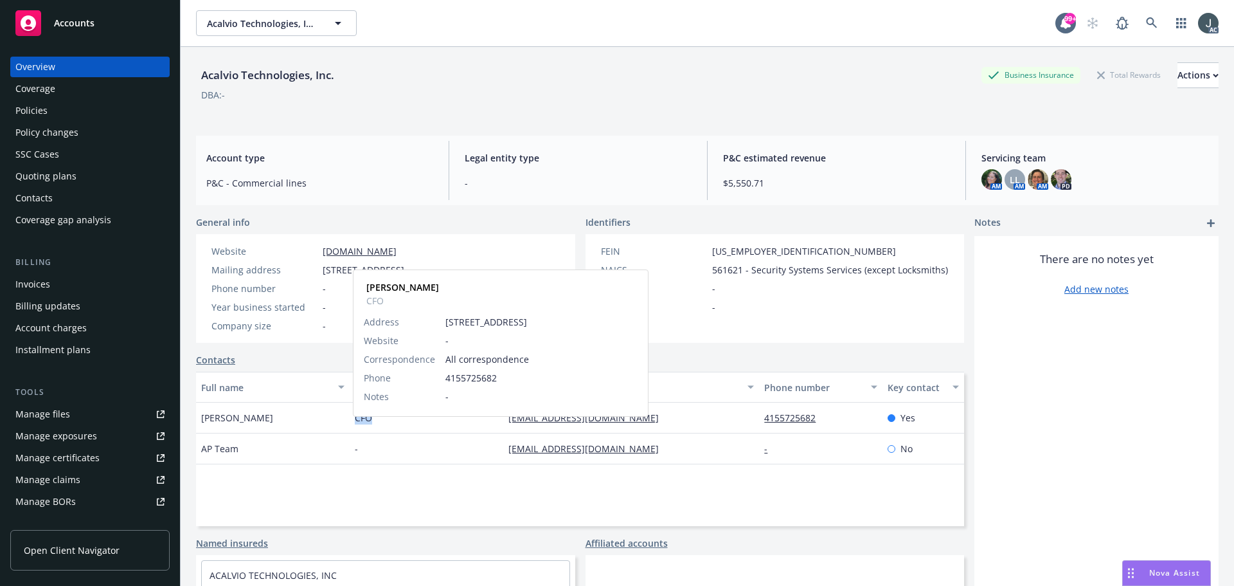
click at [366, 424] on span "CFO" at bounding box center [363, 417] width 17 height 13
copy span "CFO"
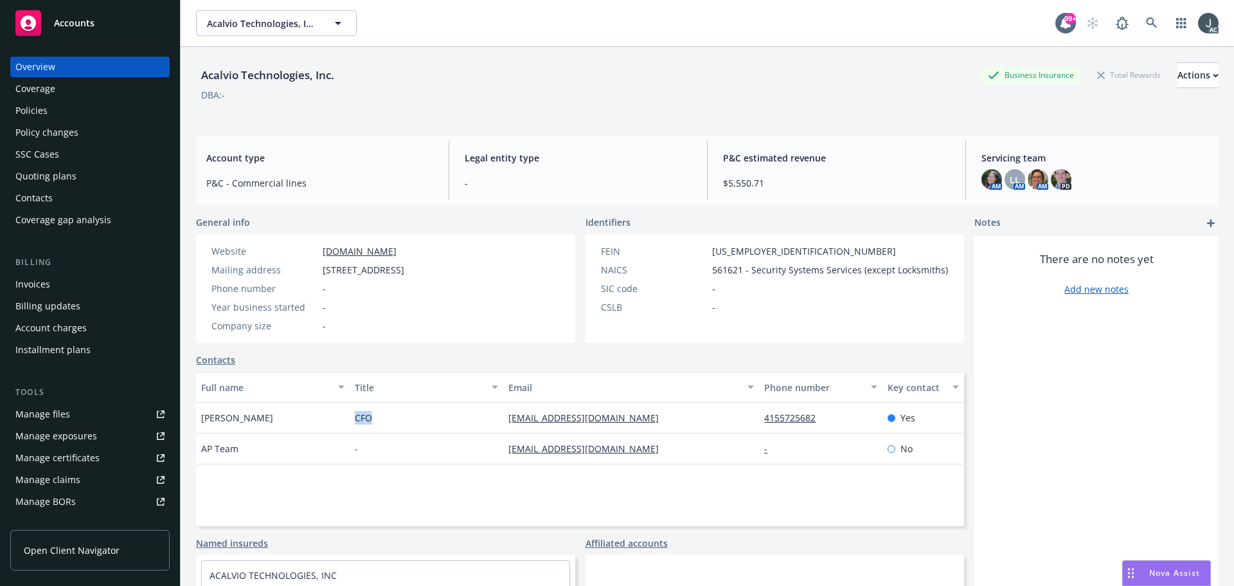
drag, startPoint x: 322, startPoint y: 271, endPoint x: 490, endPoint y: 271, distance: 168.4
click at [409, 271] on div "Mailing address [STREET_ADDRESS]" at bounding box center [307, 269] width 203 height 13
copy span "[STREET_ADDRESS]"
